Goal: Transaction & Acquisition: Purchase product/service

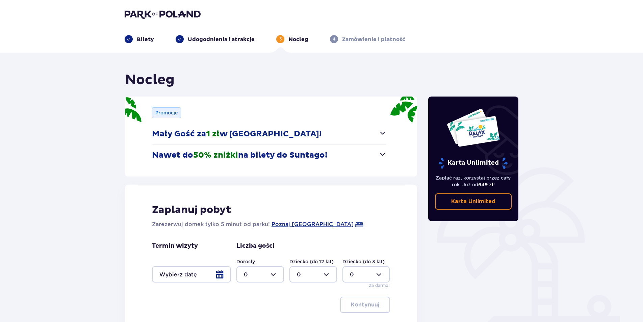
click at [220, 275] on div at bounding box center [191, 274] width 79 height 16
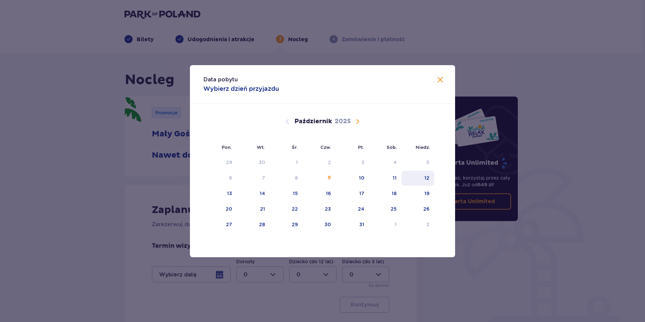
click at [424, 178] on div "12" at bounding box center [418, 178] width 33 height 15
click at [430, 178] on div "12" at bounding box center [418, 178] width 33 height 15
click at [428, 178] on div "12" at bounding box center [427, 178] width 5 height 7
click at [423, 178] on div "12" at bounding box center [418, 178] width 33 height 15
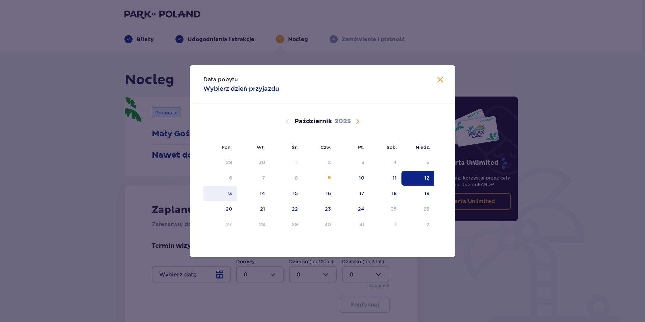
click at [423, 178] on div "12" at bounding box center [418, 178] width 33 height 15
click at [572, 231] on div "Data pobytu Wybierz dzień przyjazdu Pon. Wt. Śr. Czw. Pt. Sob. [GEOGRAPHIC_DATA…" at bounding box center [322, 161] width 645 height 322
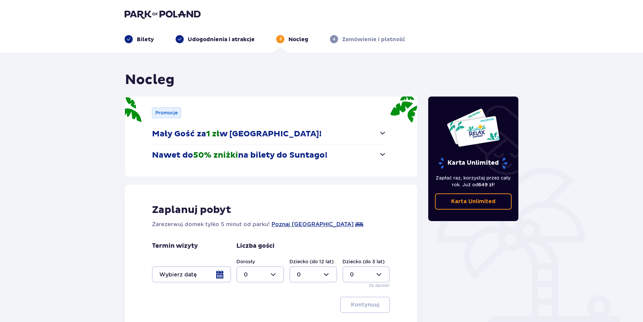
click at [220, 278] on div at bounding box center [191, 274] width 79 height 16
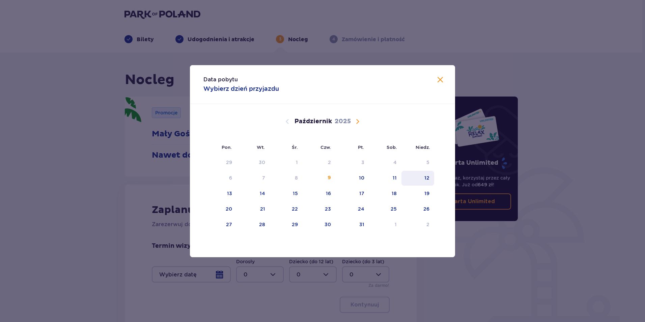
click at [425, 176] on div "12" at bounding box center [427, 178] width 5 height 7
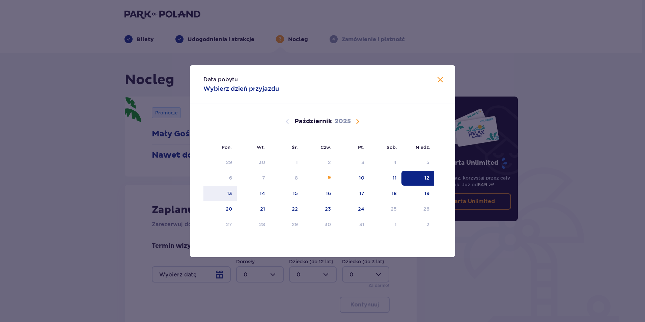
click at [426, 176] on div "12" at bounding box center [427, 178] width 5 height 7
click at [428, 177] on div "12" at bounding box center [427, 178] width 5 height 7
click at [427, 180] on div "12" at bounding box center [427, 178] width 5 height 7
click at [426, 180] on div "12" at bounding box center [427, 178] width 5 height 7
click at [422, 179] on div "12" at bounding box center [418, 178] width 33 height 15
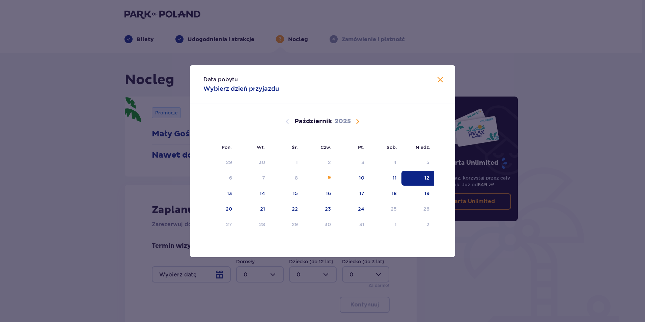
click at [441, 78] on span "Zamknij" at bounding box center [440, 80] width 8 height 8
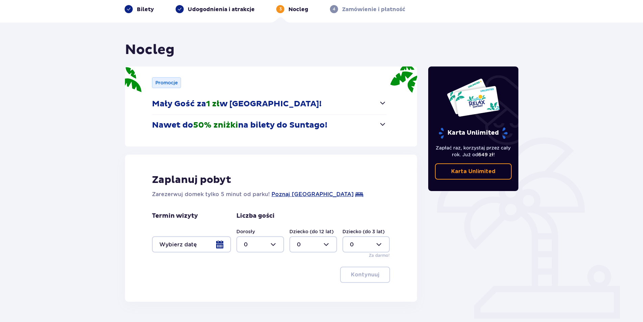
scroll to position [50, 0]
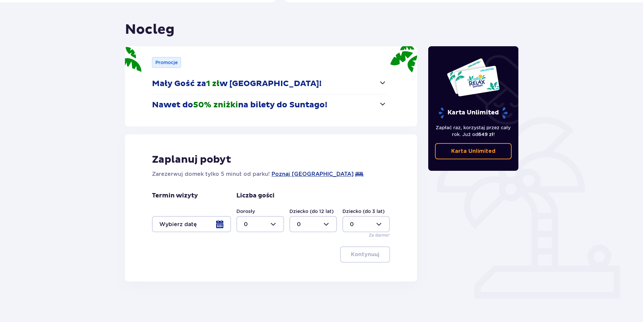
click at [194, 222] on div at bounding box center [191, 224] width 79 height 16
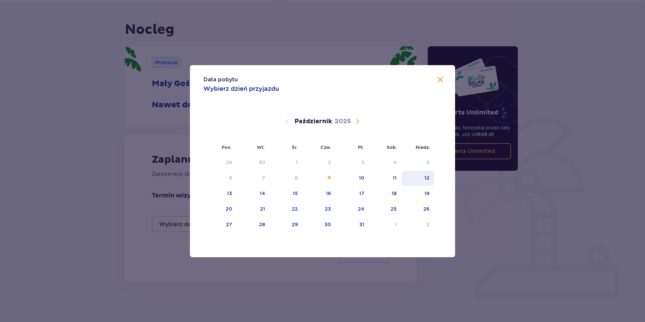
click at [426, 176] on div "12" at bounding box center [427, 178] width 5 height 7
click at [221, 191] on div "13" at bounding box center [220, 193] width 33 height 15
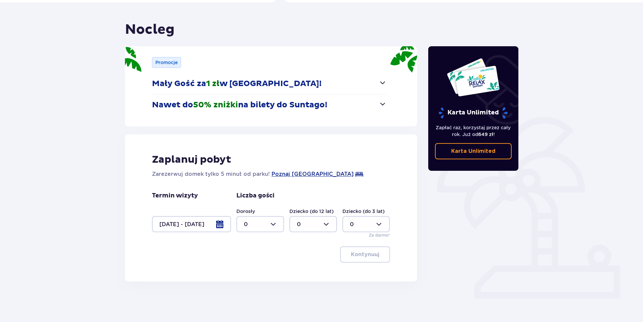
click at [205, 226] on div at bounding box center [191, 224] width 79 height 16
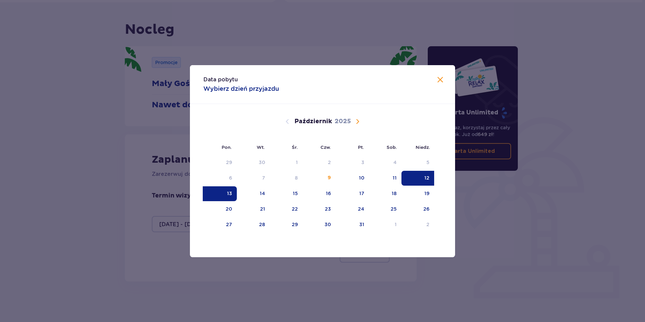
click at [422, 179] on div "12" at bounding box center [418, 178] width 33 height 15
click at [397, 179] on div "11" at bounding box center [395, 178] width 4 height 7
click at [419, 177] on div "12" at bounding box center [418, 178] width 33 height 15
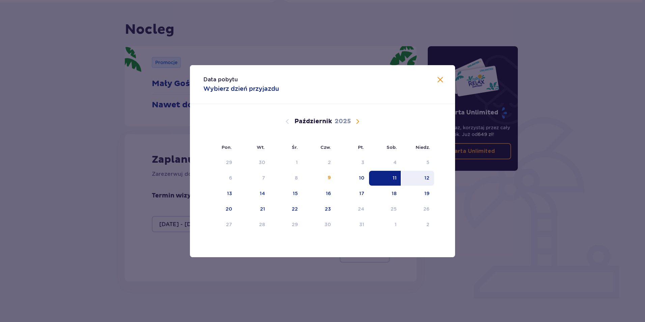
type input "[DATE] - [DATE]"
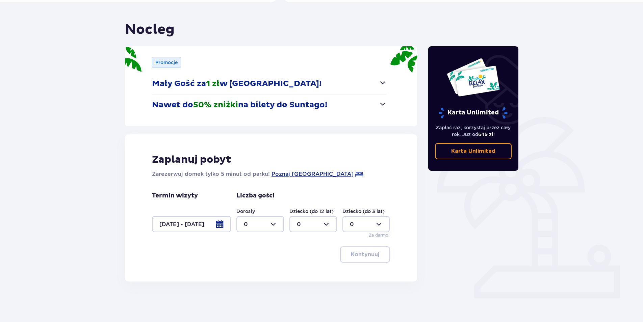
click at [278, 229] on div at bounding box center [260, 224] width 48 height 16
click at [258, 284] on div "4" at bounding box center [260, 282] width 33 height 7
type input "4"
click at [370, 258] on p "Kontynuuj" at bounding box center [365, 254] width 28 height 7
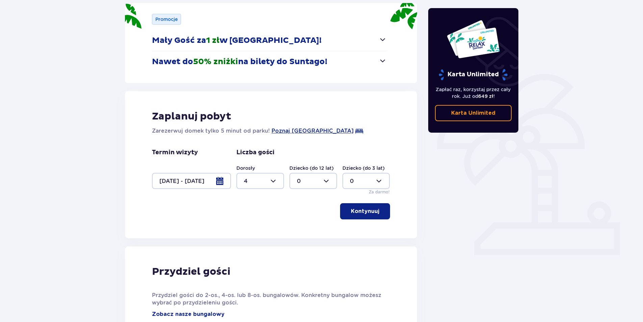
scroll to position [1, 0]
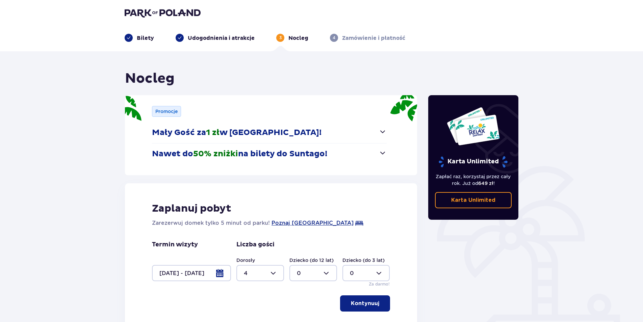
click at [139, 43] on header "Bilety Udogodnienia i atrakcje 3 Nocleg 4 Zamówienie i płatność" at bounding box center [321, 25] width 643 height 53
click at [134, 36] on div "Bilety" at bounding box center [139, 38] width 29 height 8
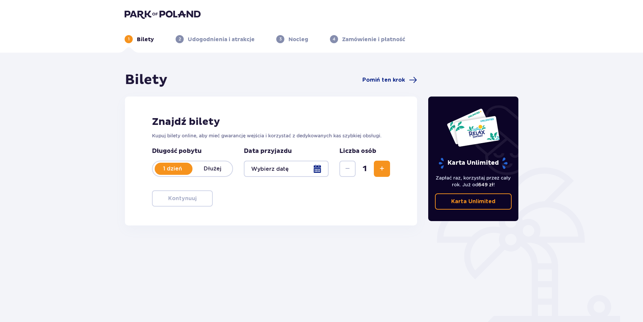
click at [300, 168] on div at bounding box center [286, 169] width 85 height 16
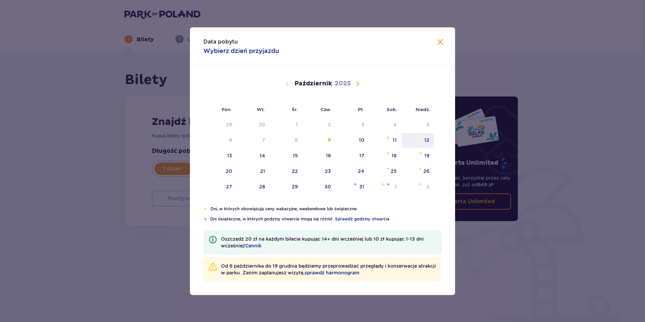
click at [424, 142] on div "12" at bounding box center [418, 140] width 33 height 15
type input "[DATE]"
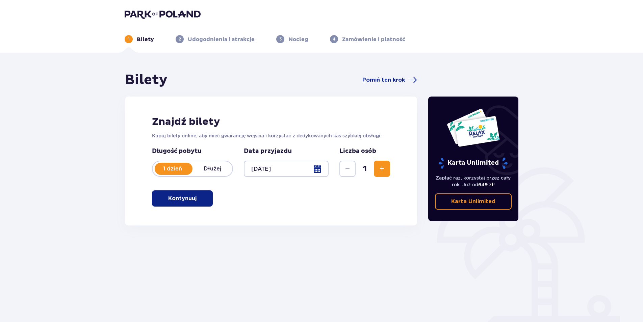
click at [317, 164] on div at bounding box center [286, 169] width 85 height 16
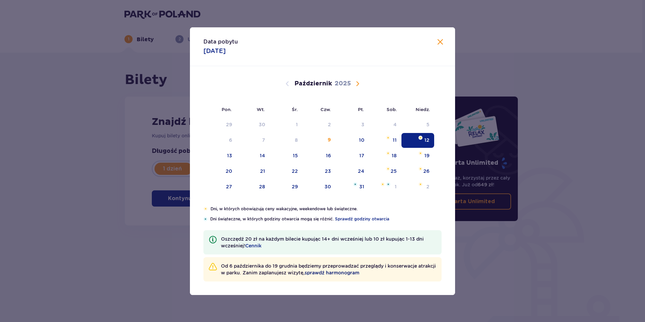
click at [351, 273] on span "sprawdź harmonogram" at bounding box center [332, 272] width 55 height 7
click at [426, 140] on div "12" at bounding box center [427, 140] width 5 height 7
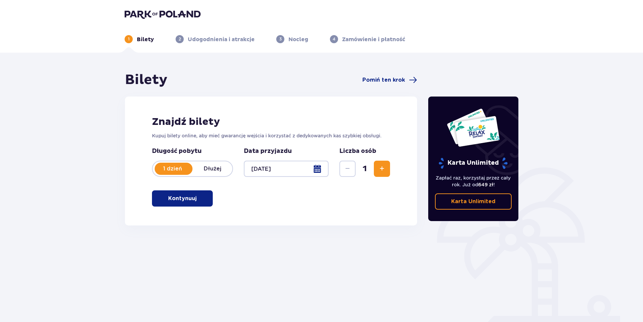
click at [381, 169] on span "Zwiększ" at bounding box center [382, 169] width 8 height 8
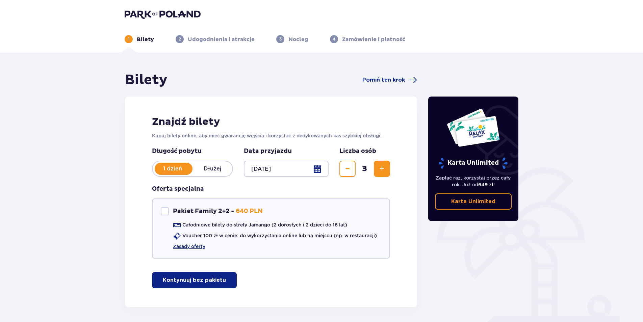
click at [381, 169] on span "Zwiększ" at bounding box center [382, 169] width 8 height 8
click at [211, 283] on p "Kontynuuj bez pakietu" at bounding box center [194, 279] width 63 height 7
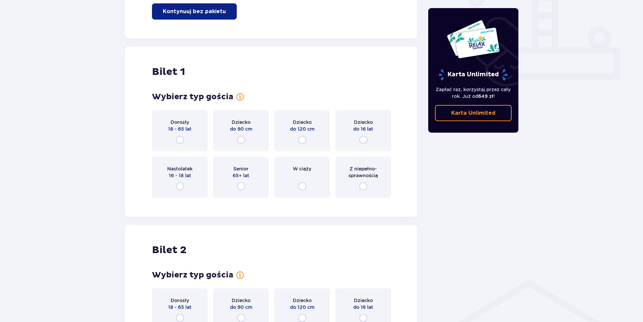
scroll to position [307, 0]
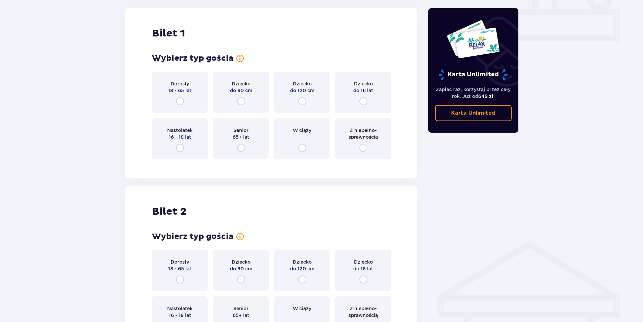
click at [181, 101] on input "radio" at bounding box center [180, 101] width 8 height 8
radio input "true"
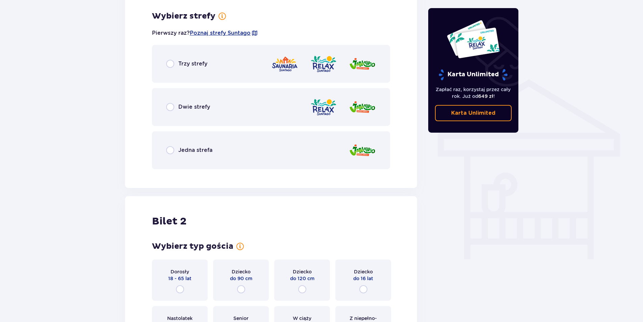
scroll to position [472, 0]
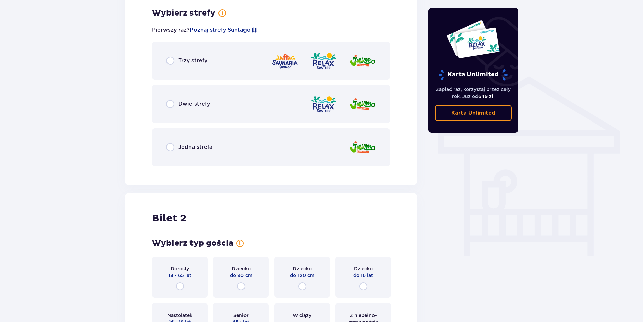
click at [171, 60] on input "radio" at bounding box center [170, 61] width 8 height 8
radio input "true"
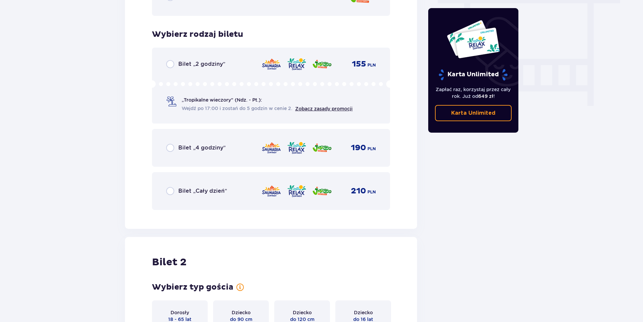
scroll to position [643, 0]
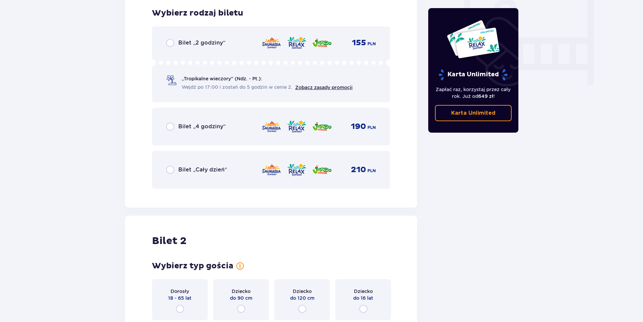
click at [172, 172] on input "radio" at bounding box center [170, 170] width 8 height 8
radio input "true"
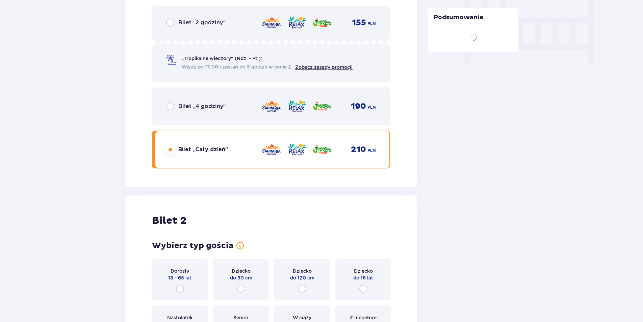
scroll to position [851, 0]
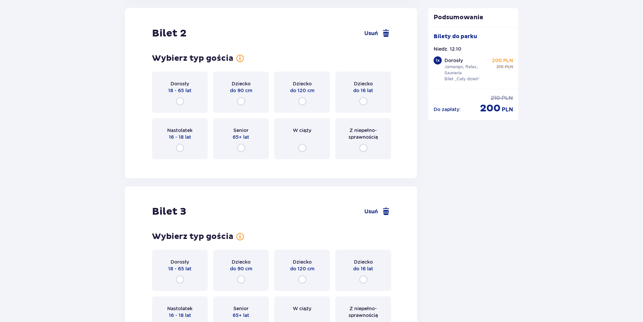
click at [182, 99] on input "radio" at bounding box center [180, 101] width 8 height 8
radio input "true"
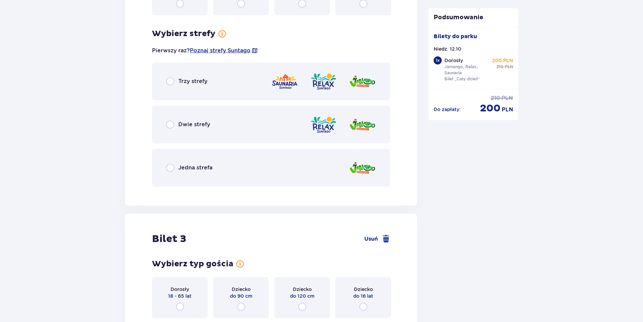
scroll to position [1016, 0]
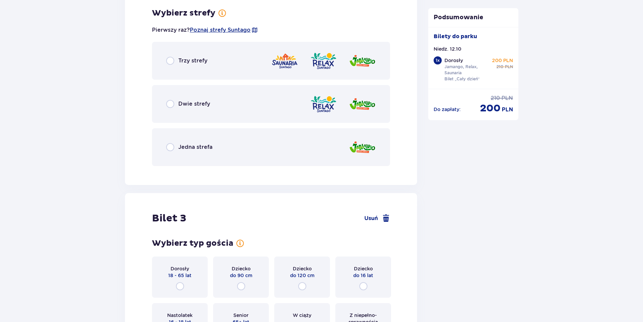
click at [173, 61] on input "radio" at bounding box center [170, 61] width 8 height 8
radio input "true"
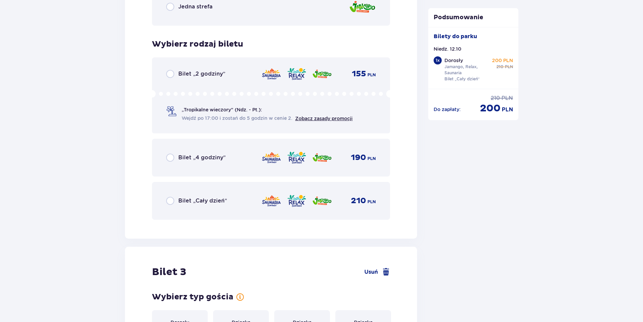
scroll to position [1187, 0]
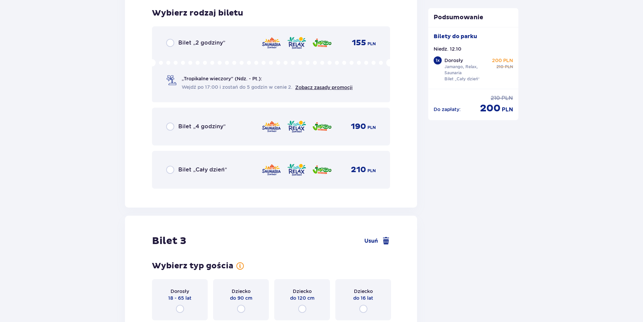
click at [172, 169] on input "radio" at bounding box center [170, 170] width 8 height 8
radio input "true"
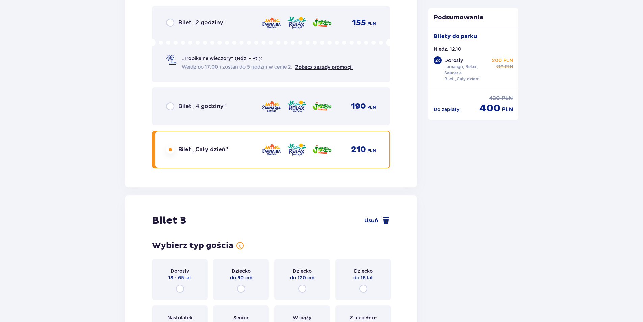
scroll to position [1395, 0]
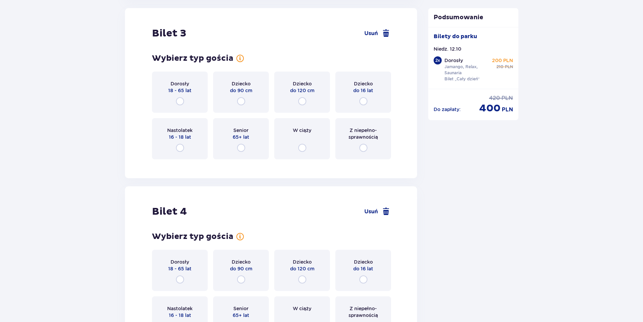
click at [180, 100] on input "radio" at bounding box center [180, 101] width 8 height 8
radio input "true"
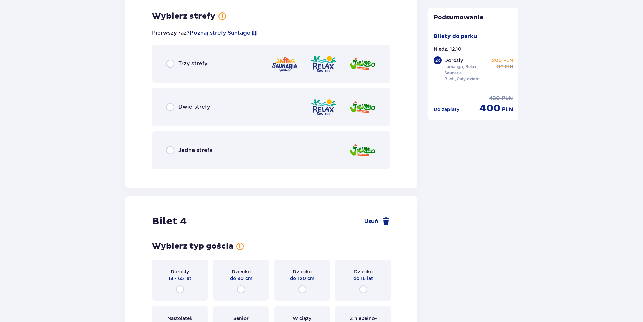
scroll to position [1559, 0]
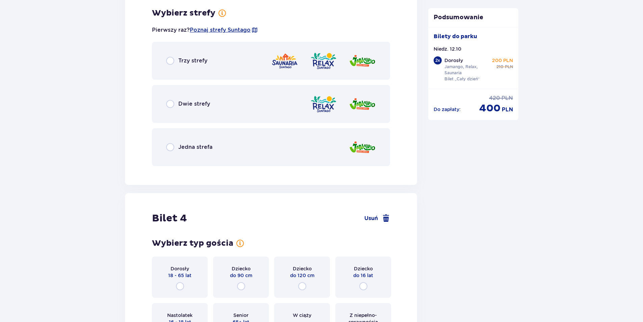
click at [172, 62] on input "radio" at bounding box center [170, 61] width 8 height 8
radio input "true"
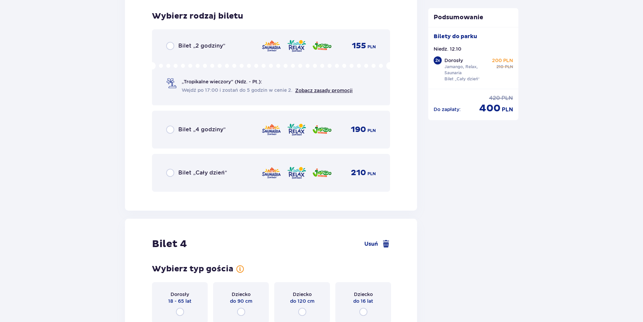
scroll to position [1731, 0]
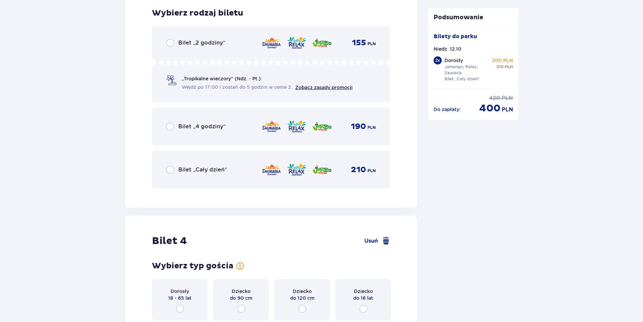
click at [169, 170] on input "radio" at bounding box center [170, 170] width 8 height 8
radio input "true"
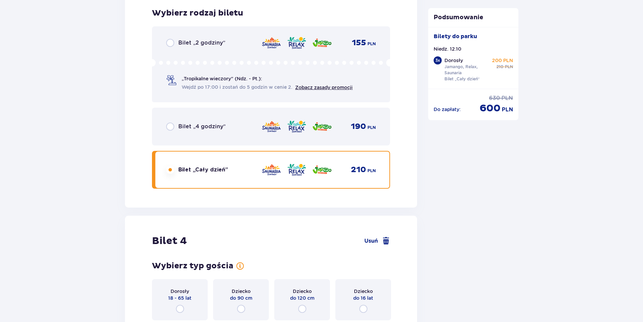
scroll to position [1868, 0]
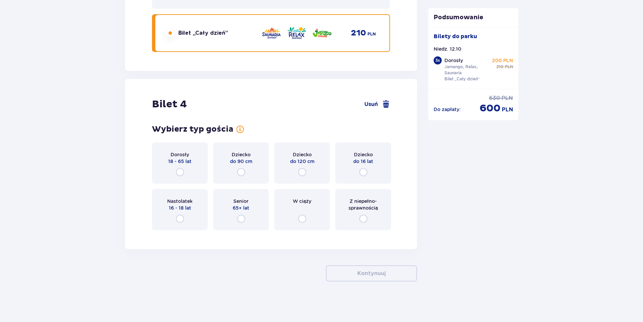
click at [180, 170] on input "radio" at bounding box center [180, 172] width 8 height 8
radio input "true"
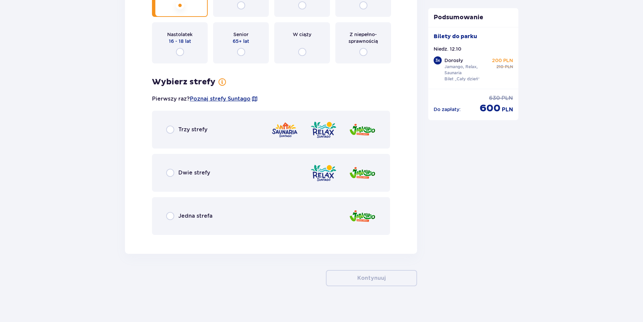
scroll to position [2039, 0]
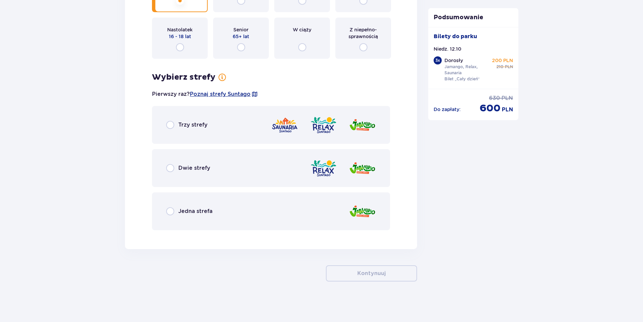
click at [169, 127] on input "radio" at bounding box center [170, 125] width 8 height 8
radio input "true"
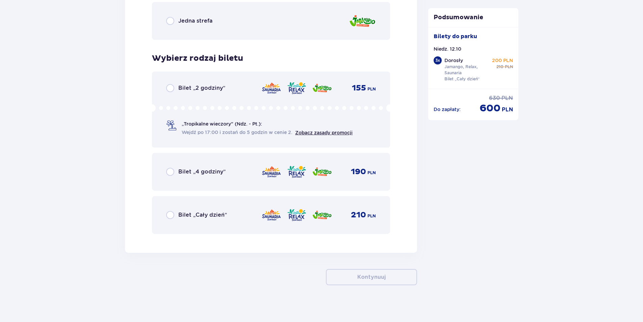
scroll to position [2233, 0]
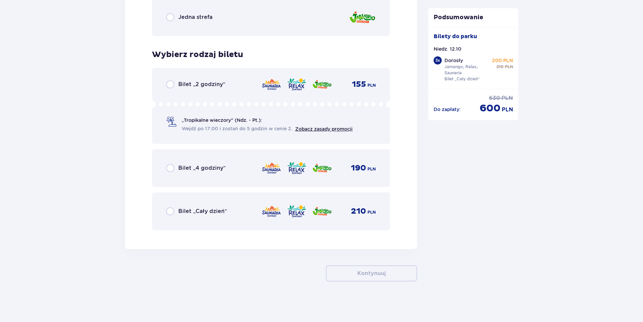
click at [169, 212] on input "radio" at bounding box center [170, 211] width 8 height 8
radio input "true"
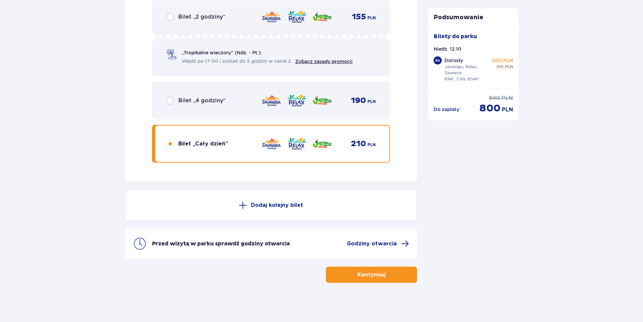
scroll to position [2302, 0]
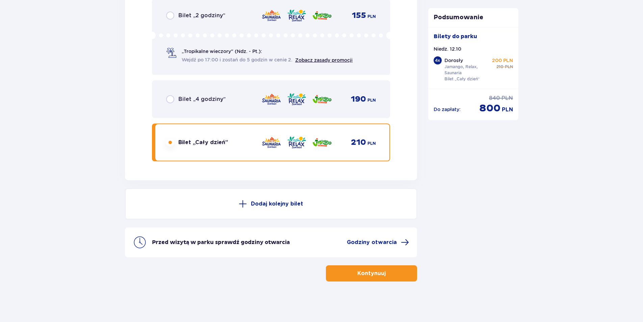
click at [381, 273] on button "Kontynuuj" at bounding box center [371, 273] width 91 height 16
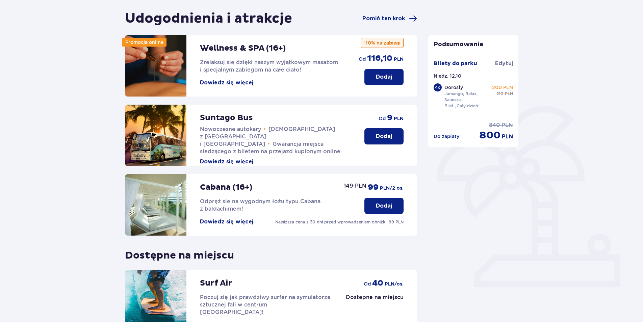
scroll to position [136, 0]
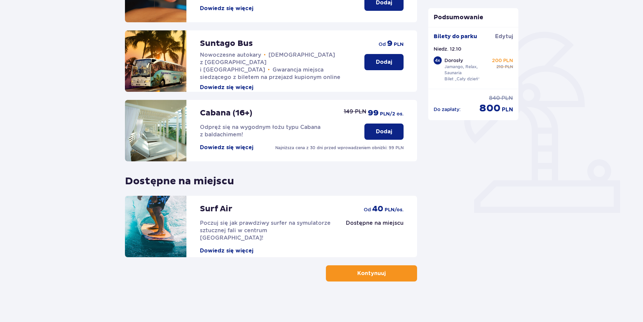
click at [377, 277] on button "Kontynuuj" at bounding box center [371, 273] width 91 height 16
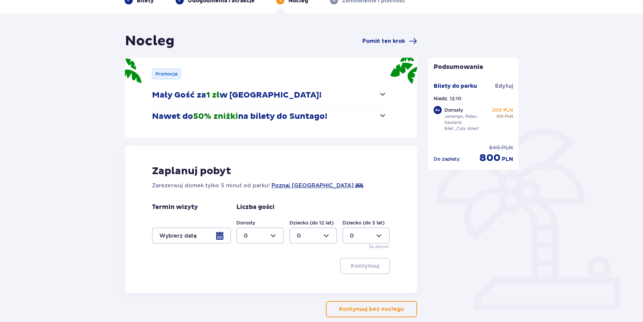
scroll to position [44, 0]
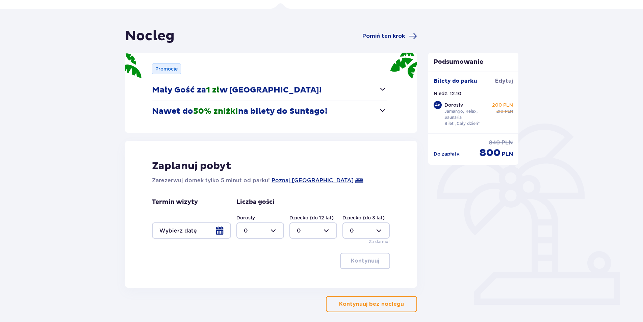
click at [370, 300] on p "Kontynuuj bez noclegu" at bounding box center [371, 303] width 65 height 7
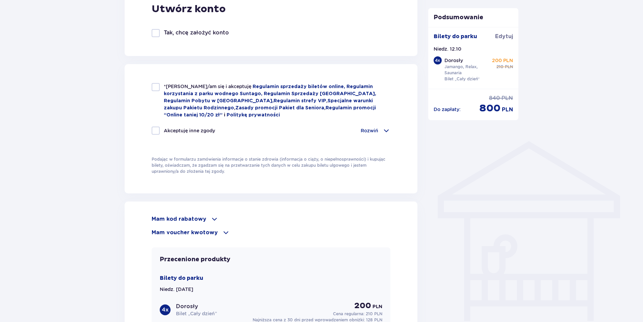
scroll to position [425, 0]
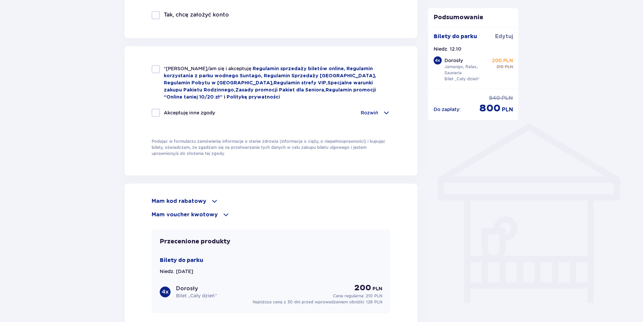
click at [222, 213] on span at bounding box center [226, 215] width 8 height 8
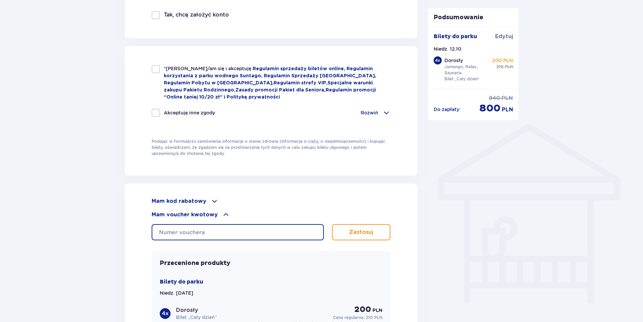
click at [227, 227] on input "text" at bounding box center [238, 232] width 172 height 16
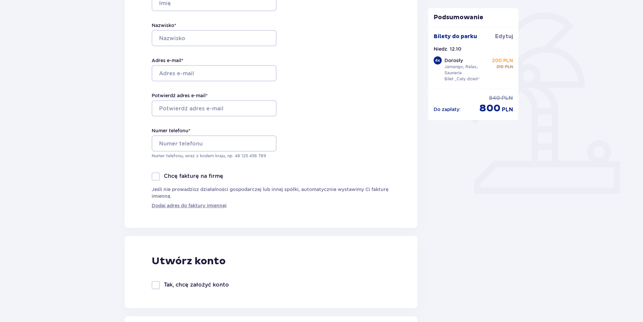
scroll to position [0, 0]
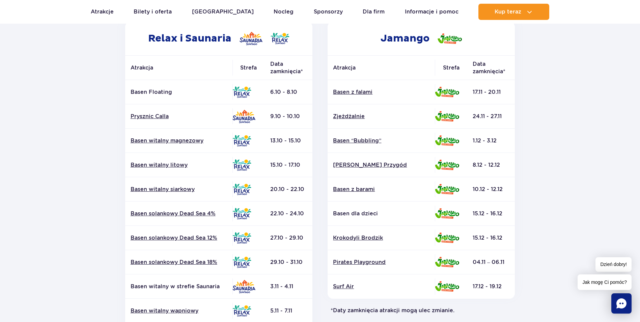
scroll to position [83, 0]
